Goal: Information Seeking & Learning: Learn about a topic

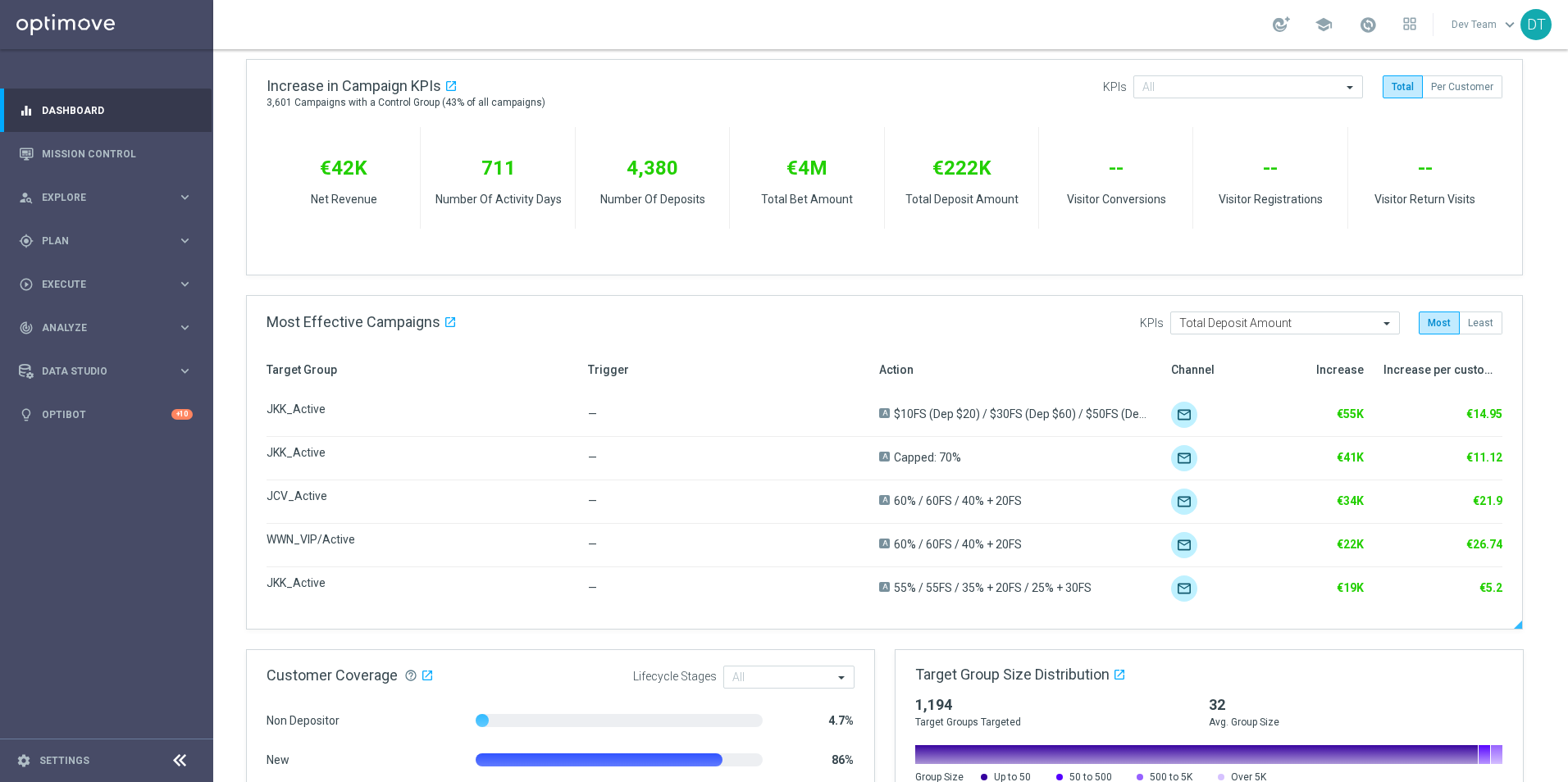
scroll to position [571, 0]
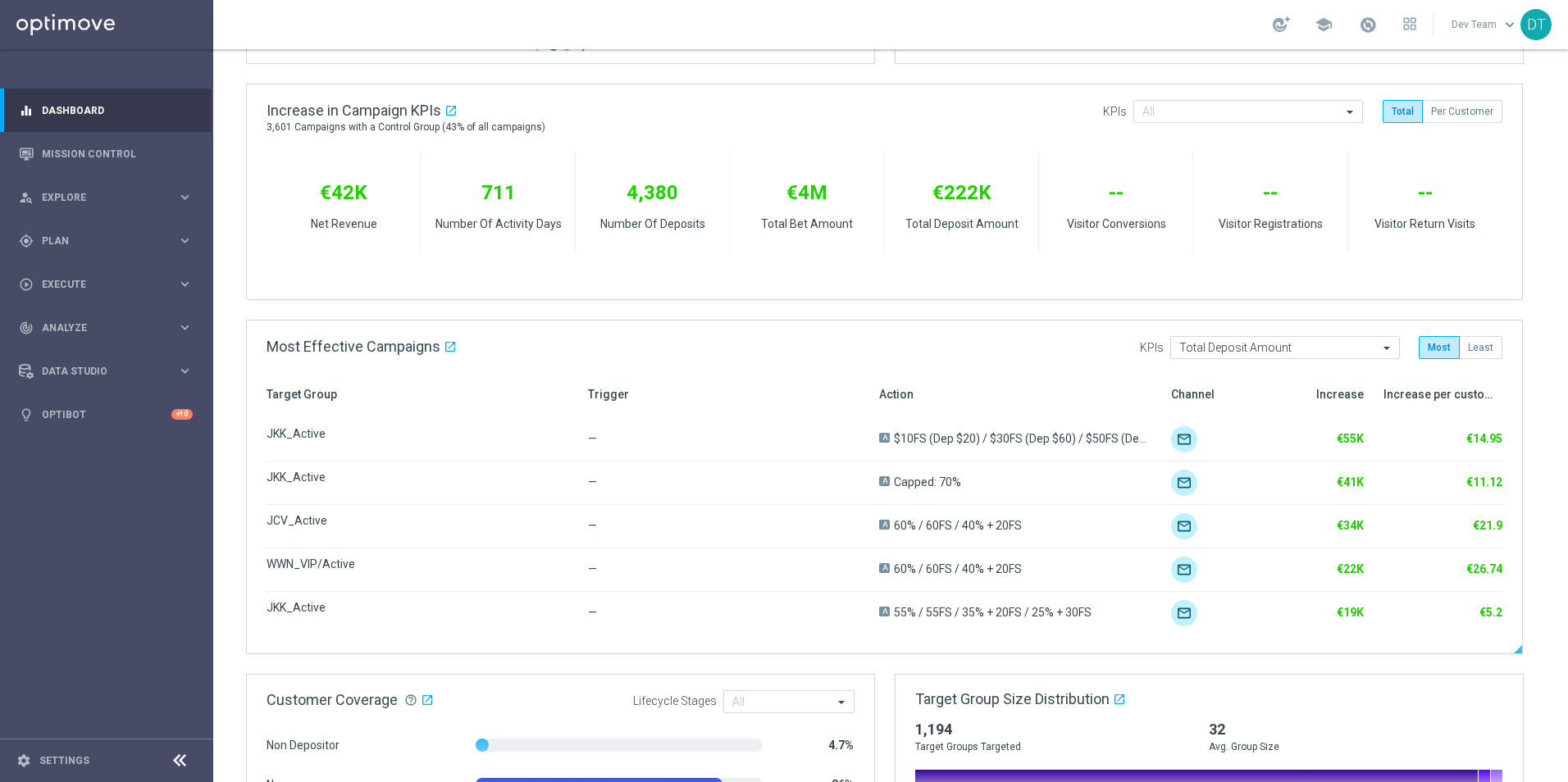
drag, startPoint x: 1475, startPoint y: 437, endPoint x: 1508, endPoint y: 436, distance: 33.0
click at [1252, 436] on div "Target Group Trigger Action Channel Increase Increase per customer JKK_Active —…" at bounding box center [885, 520] width 1275 height 266
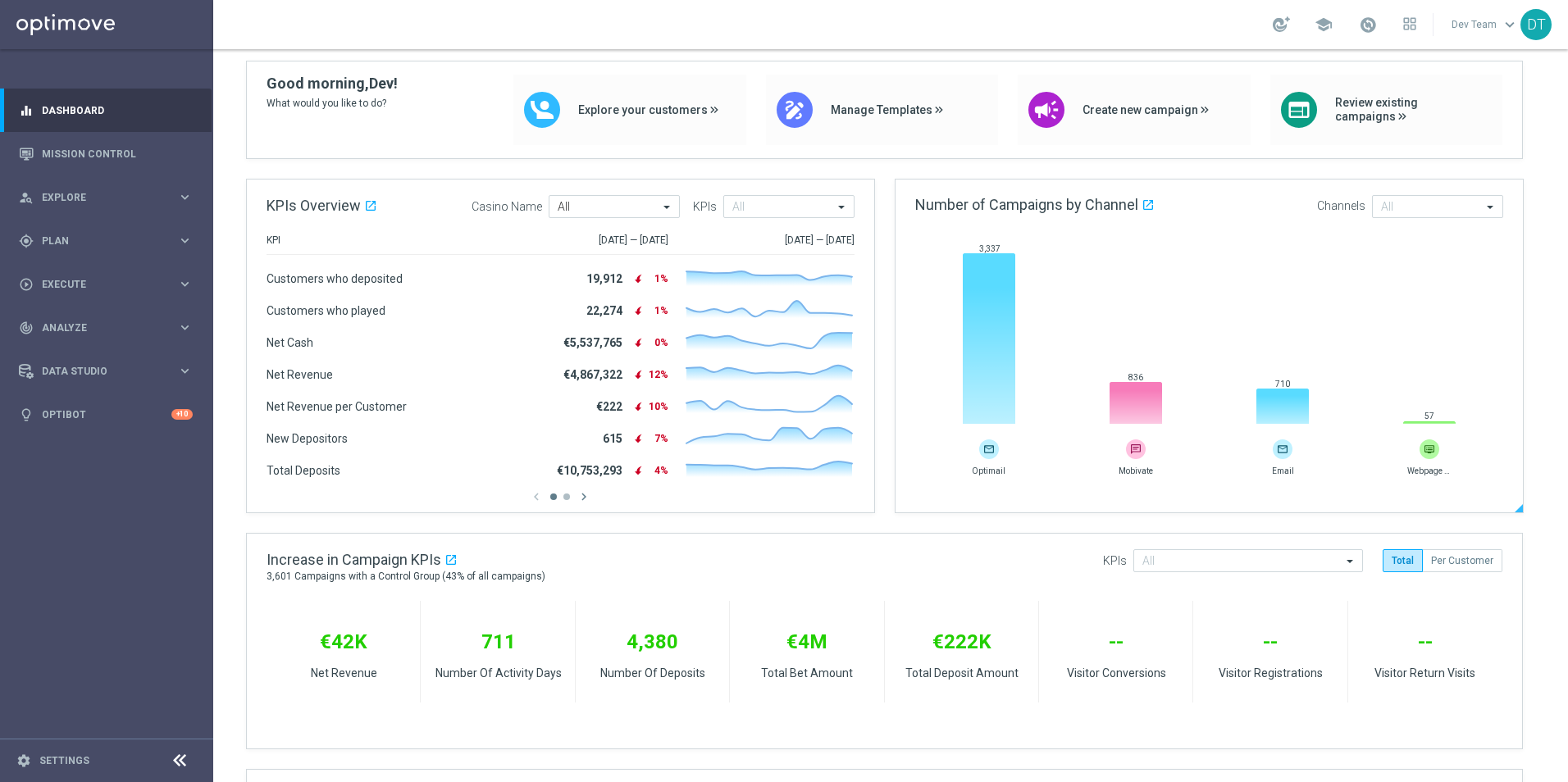
scroll to position [0, 0]
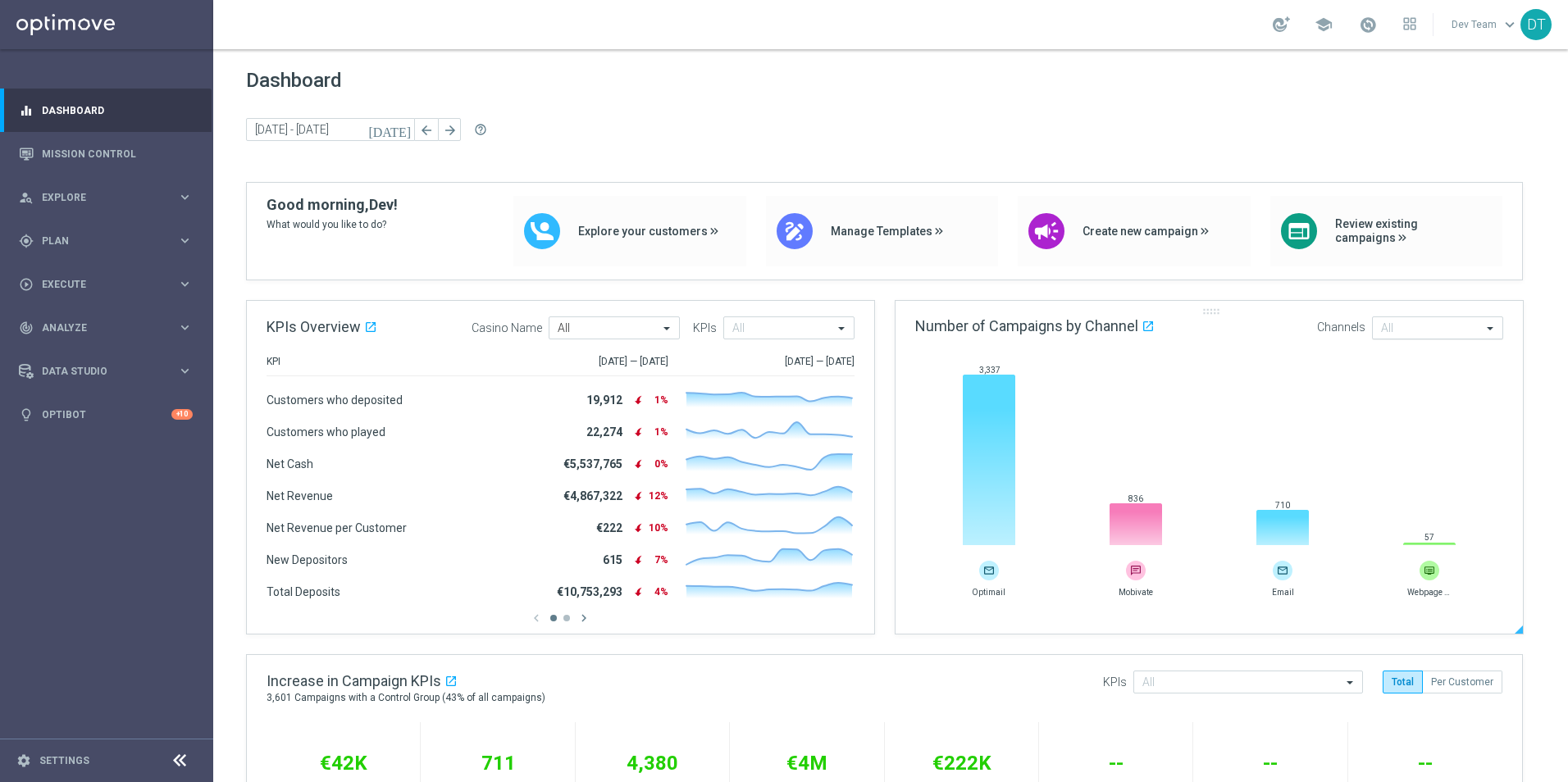
click at [1252, 334] on input "text" at bounding box center [1431, 329] width 101 height 14
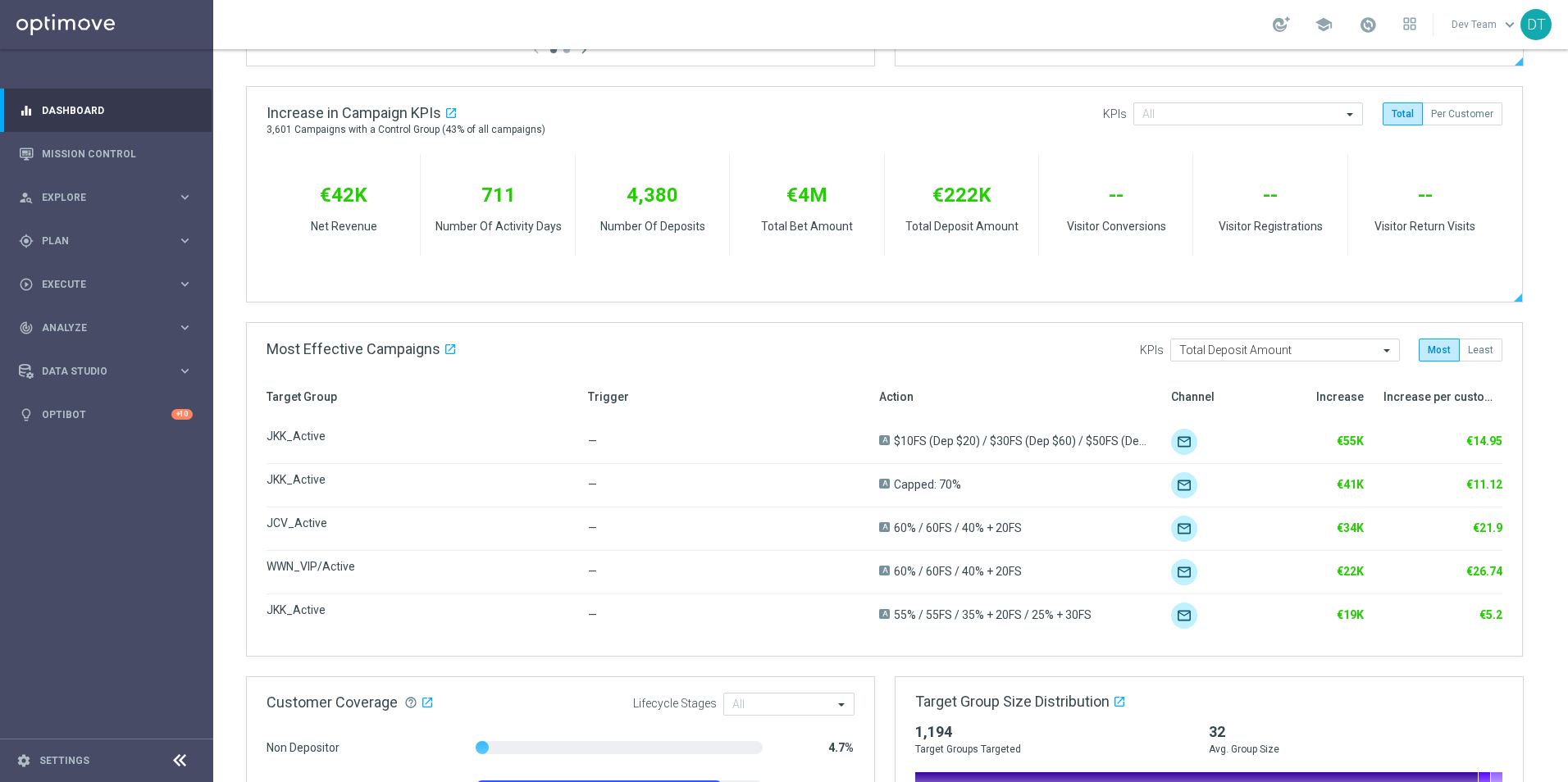
scroll to position [574, 0]
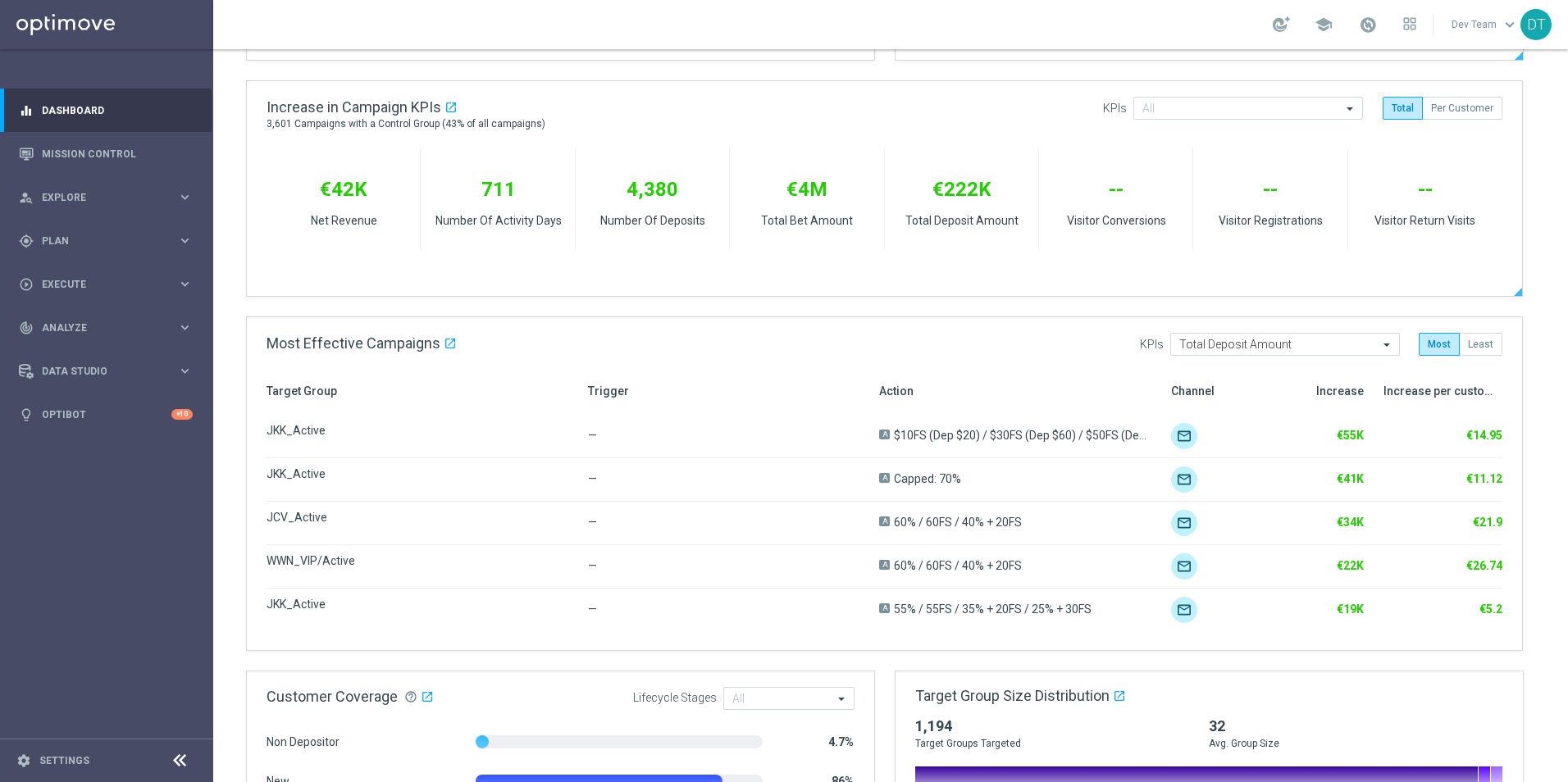
drag, startPoint x: 802, startPoint y: 189, endPoint x: 846, endPoint y: 189, distance: 44.0
click at [846, 189] on div "€4M Total Bet Amount" at bounding box center [807, 203] width 109 height 109
drag, startPoint x: 384, startPoint y: 191, endPoint x: 333, endPoint y: 192, distance: 51.0
click at [333, 192] on div "€42K Net Revenue" at bounding box center [343, 203] width 82 height 109
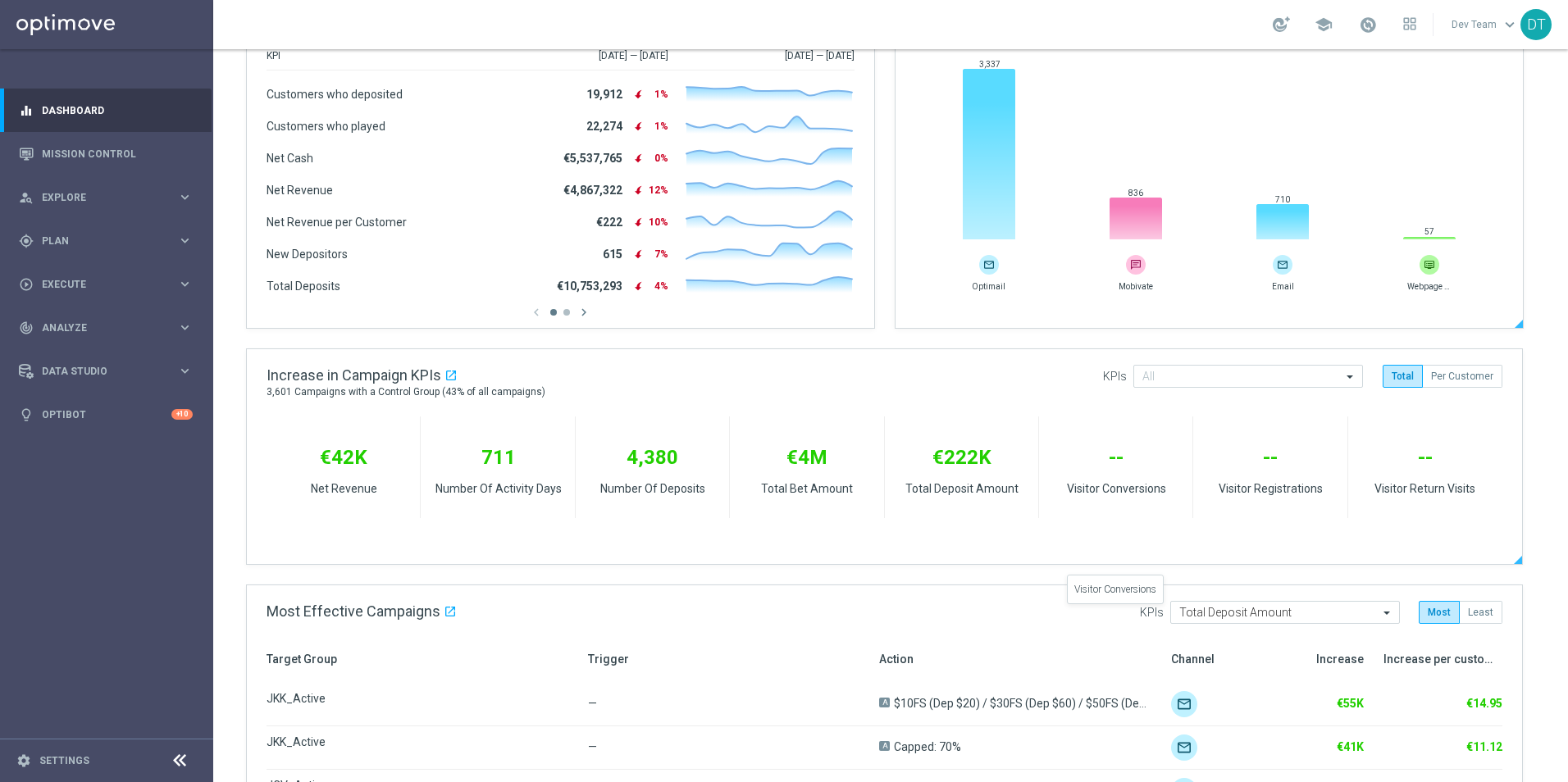
scroll to position [161, 0]
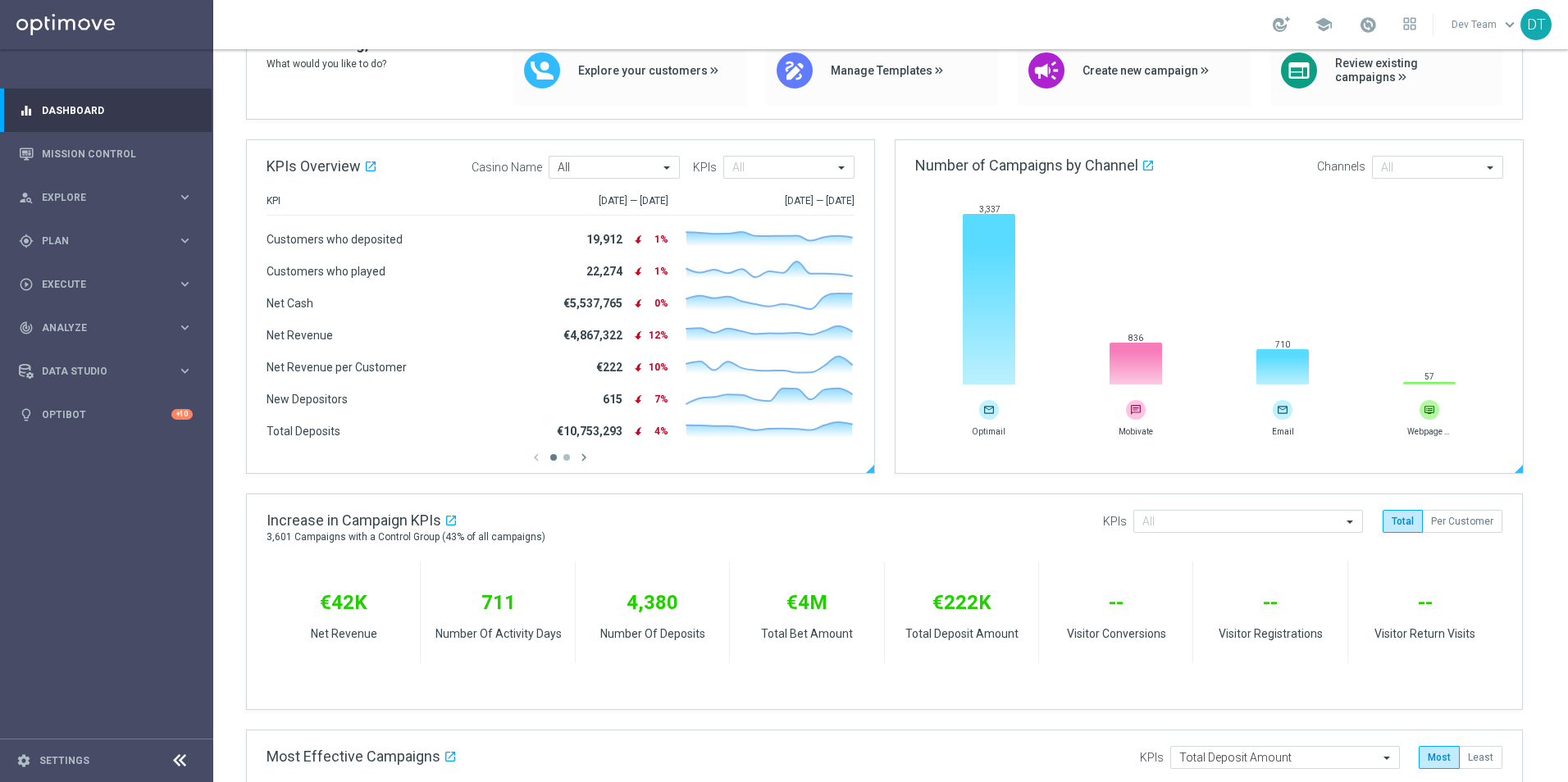
drag, startPoint x: 568, startPoint y: 432, endPoint x: 616, endPoint y: 431, distance: 48.0
click at [616, 431] on div "€10,753,293" at bounding box center [590, 431] width 66 height 14
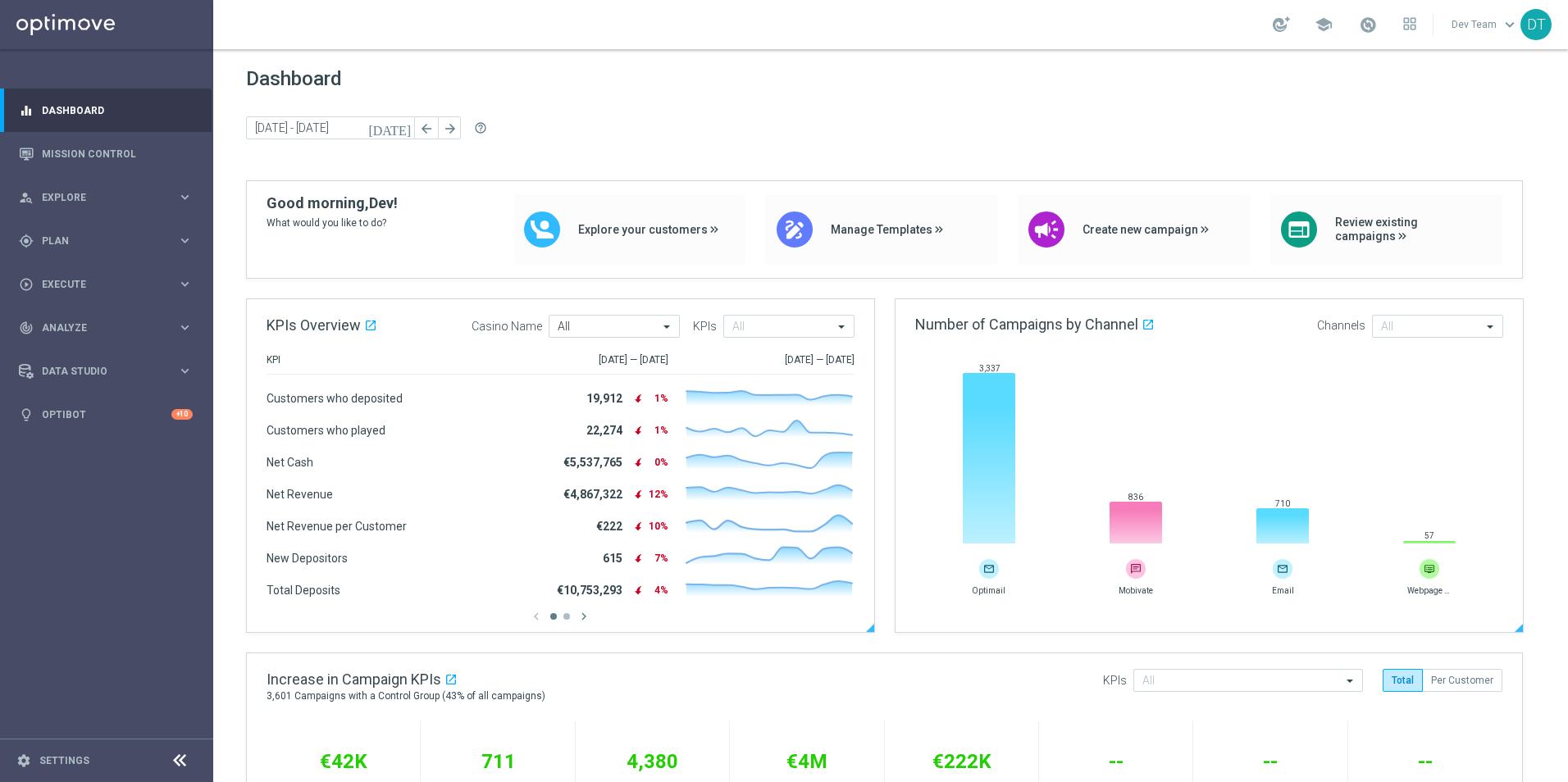
scroll to position [0, 0]
click at [421, 134] on icon "arrow_back" at bounding box center [425, 130] width 15 height 15
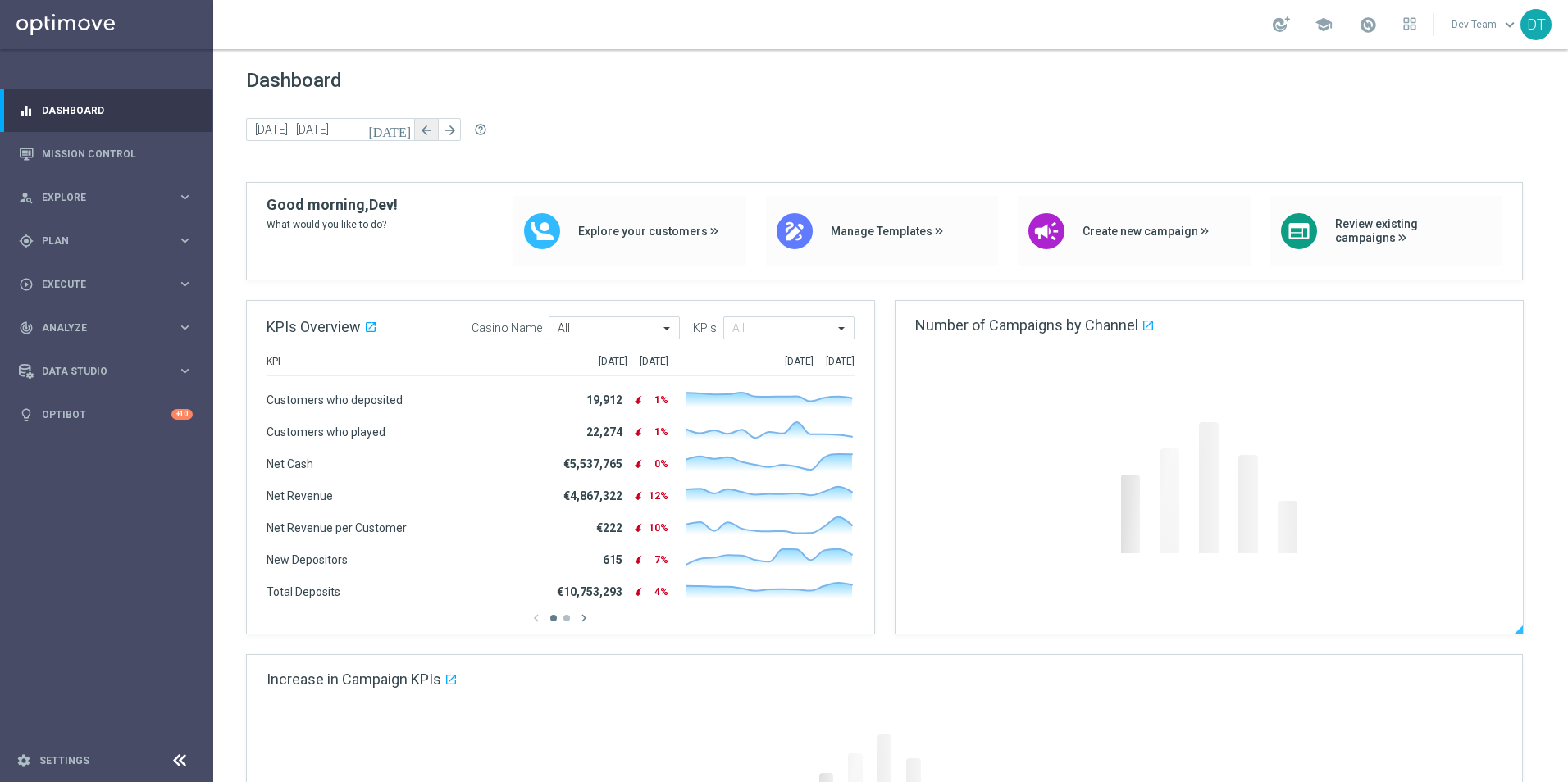
type input "[DATE] - [DATE]"
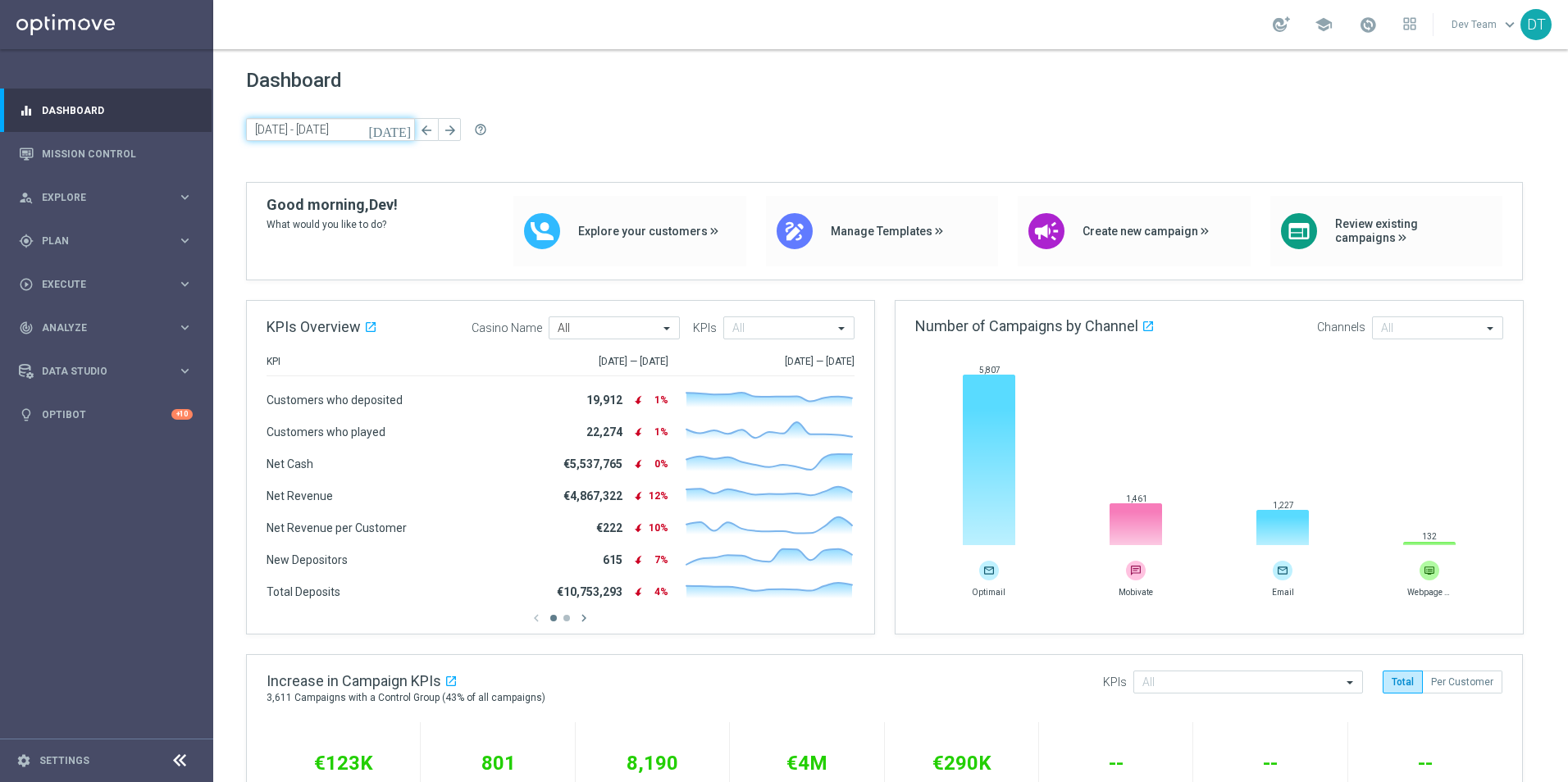
drag, startPoint x: 254, startPoint y: 130, endPoint x: 269, endPoint y: 131, distance: 15.0
click at [269, 131] on input "[DATE] - [DATE]" at bounding box center [330, 130] width 169 height 23
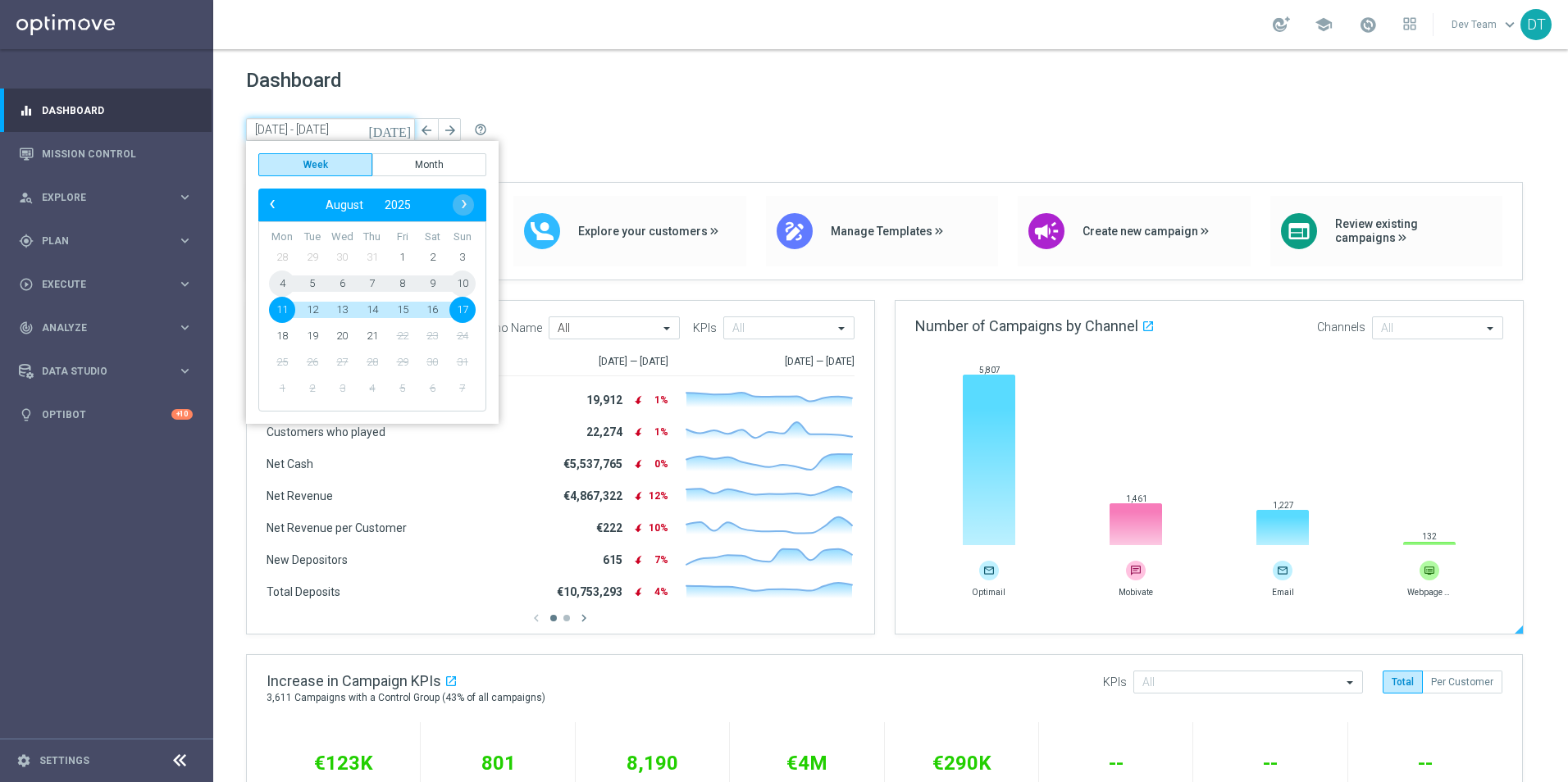
click at [1180, 424] on rect at bounding box center [1210, 460] width 589 height 172
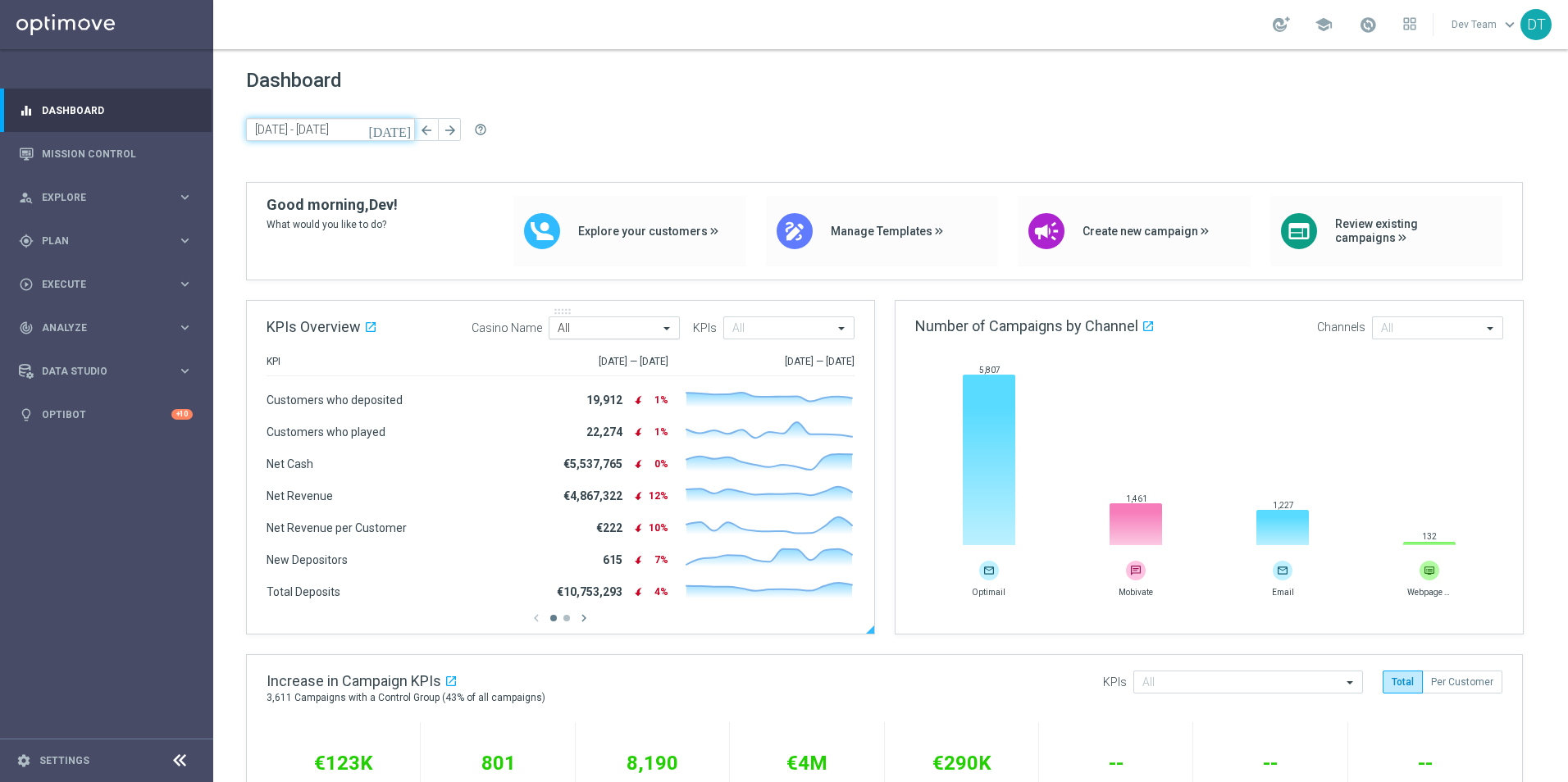
click at [632, 332] on input "text" at bounding box center [598, 328] width 80 height 14
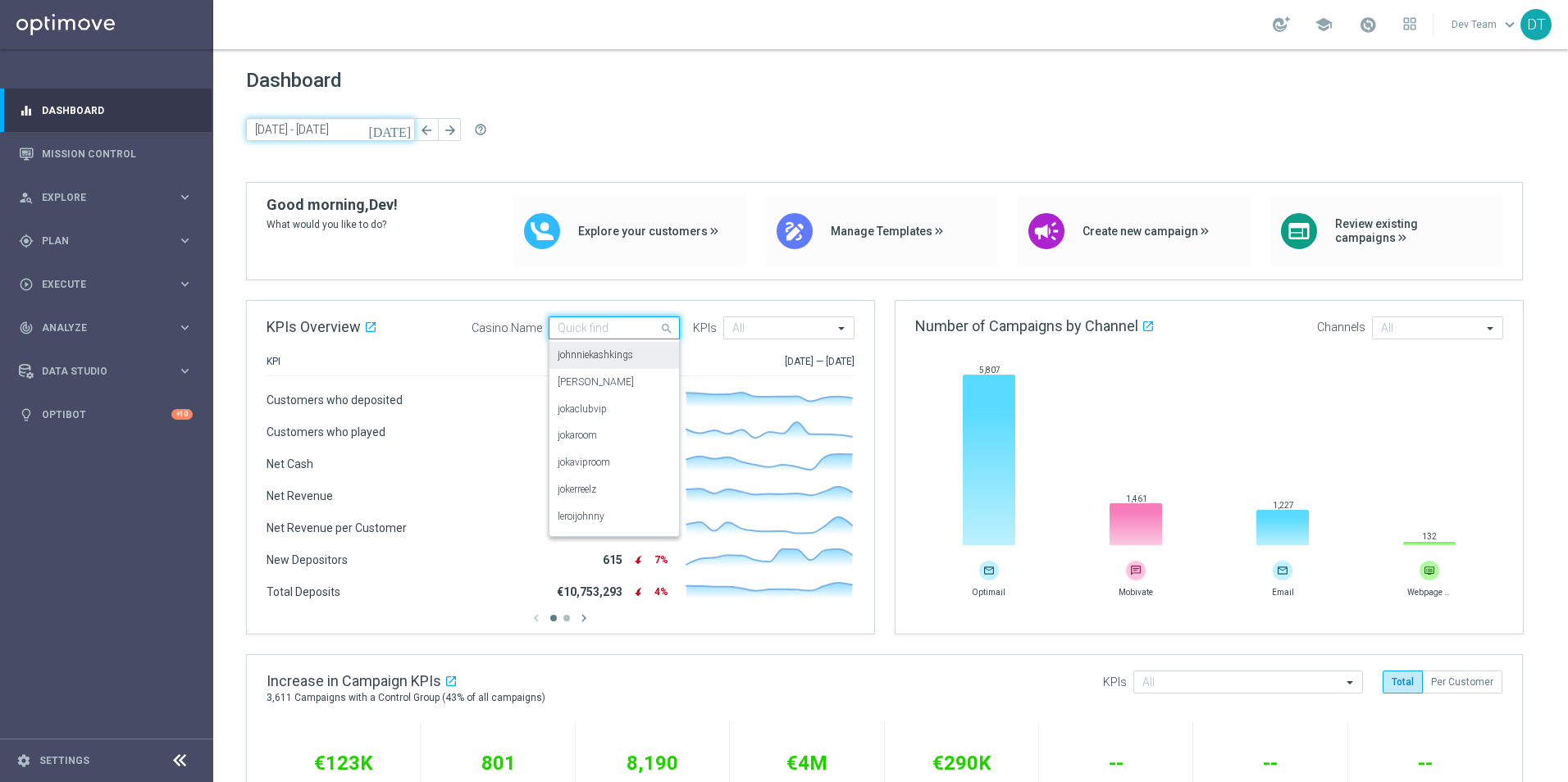
click at [608, 355] on label "johnniekashkings" at bounding box center [596, 356] width 76 height 14
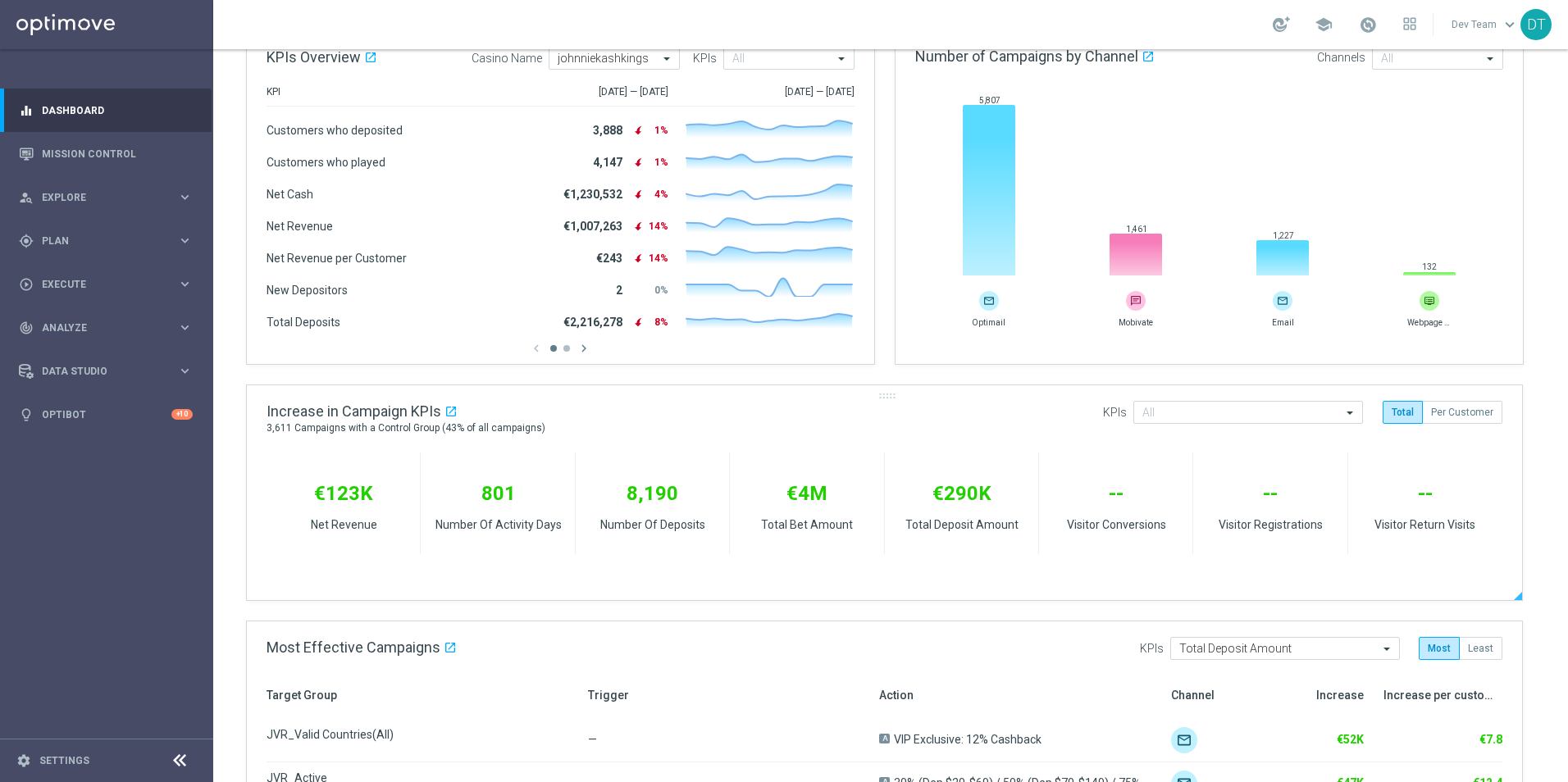
scroll to position [246, 0]
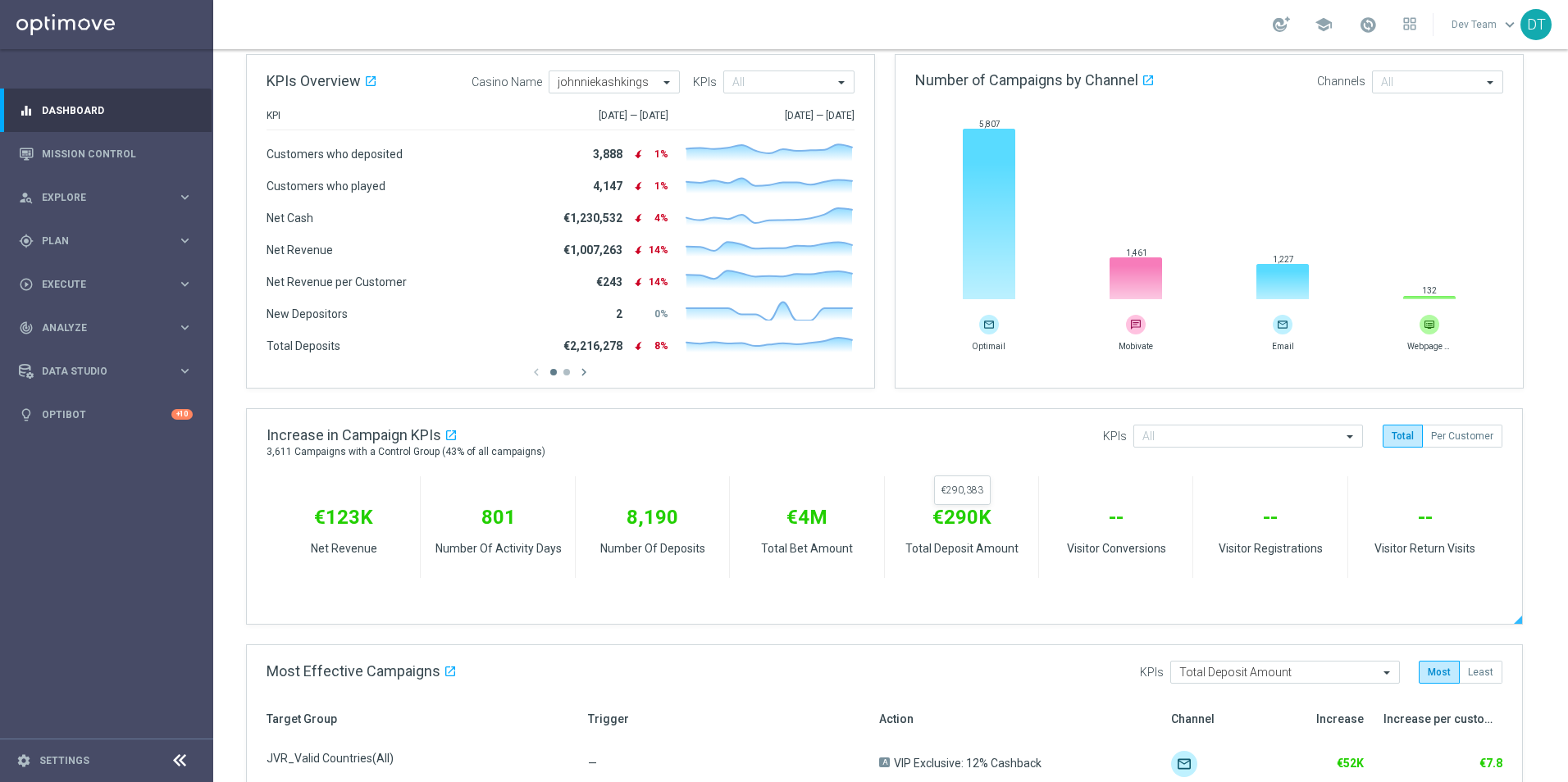
drag, startPoint x: 940, startPoint y: 525, endPoint x: 974, endPoint y: 525, distance: 34.0
click at [974, 525] on span "€290K" at bounding box center [961, 517] width 59 height 23
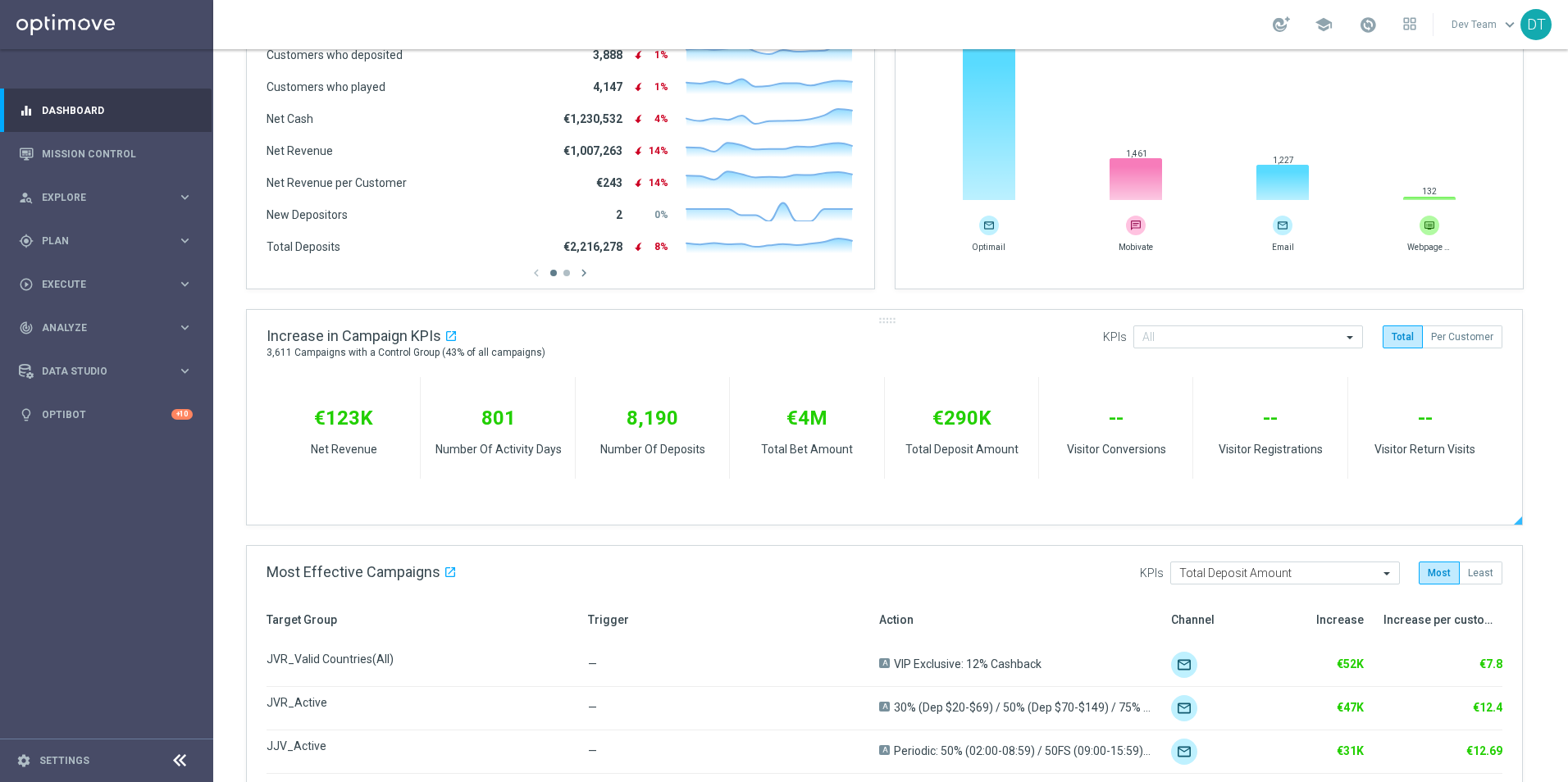
scroll to position [164, 0]
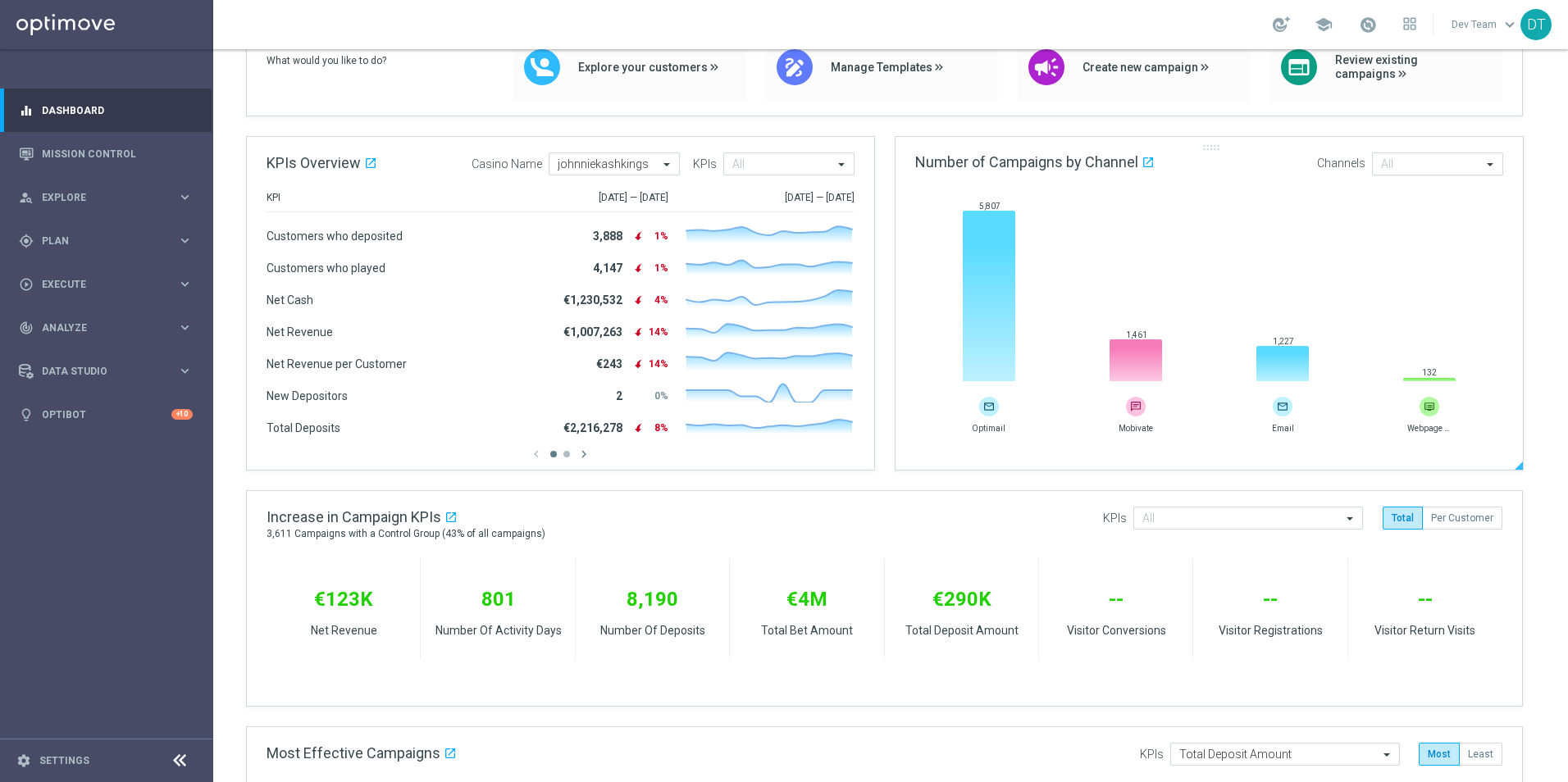
click at [1443, 168] on input "text" at bounding box center [1431, 165] width 101 height 14
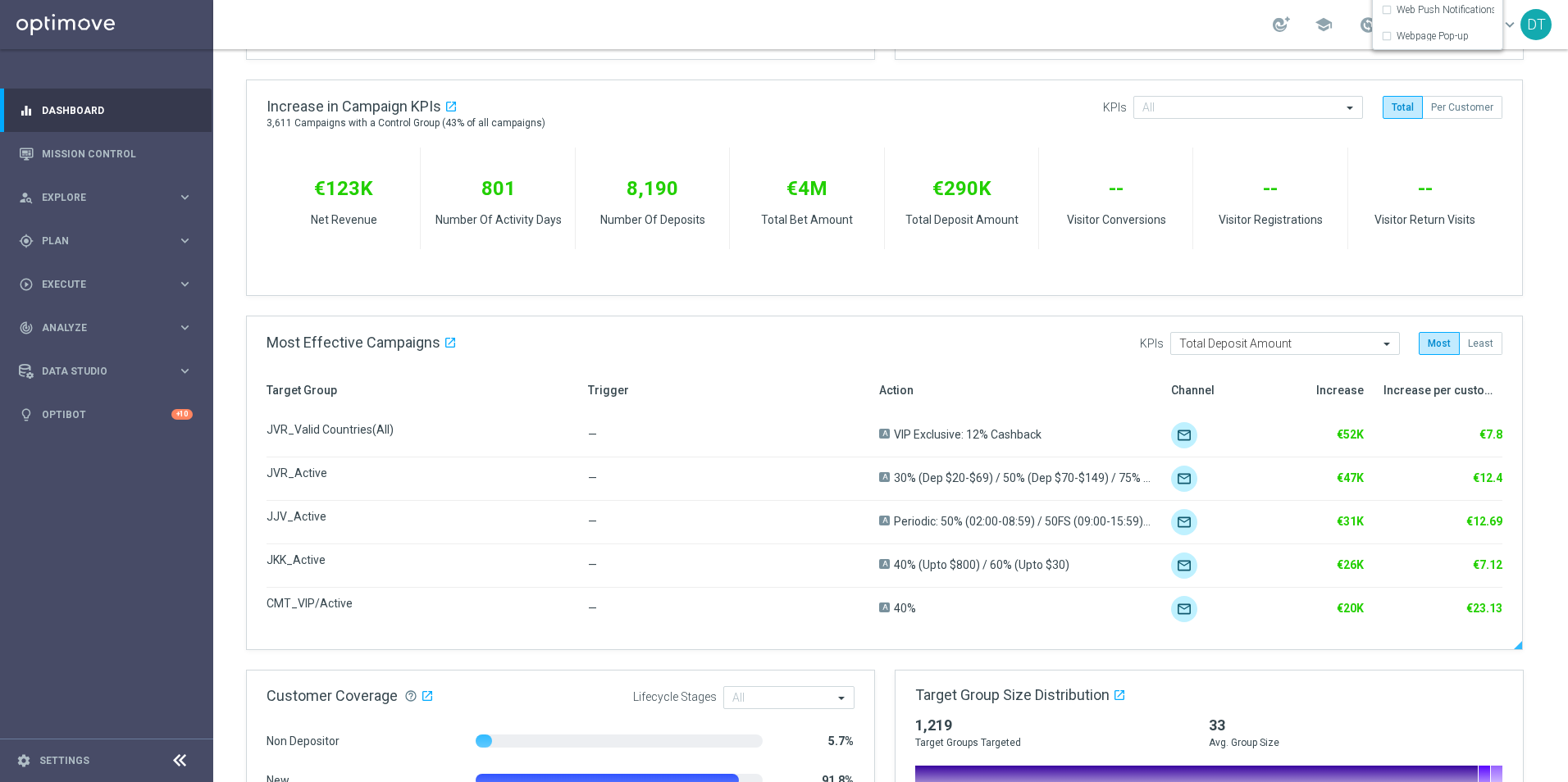
scroll to position [656, 0]
